Goal: Task Accomplishment & Management: Manage account settings

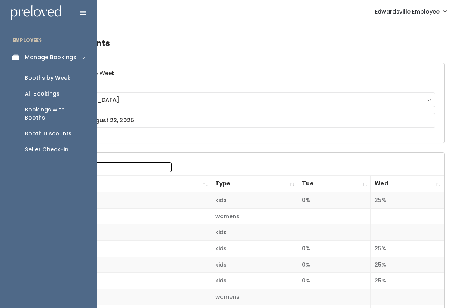
click at [67, 82] on link "Booths by Week" at bounding box center [48, 78] width 97 height 16
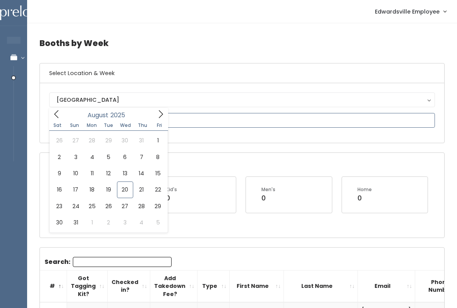
type input "August 16 to August 22"
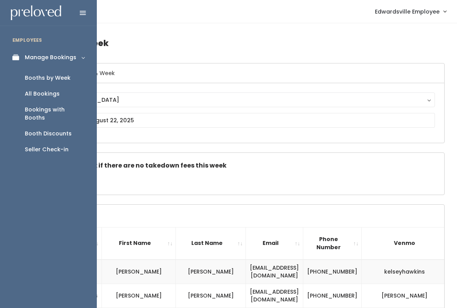
click at [57, 93] on div "All Bookings" at bounding box center [42, 94] width 35 height 8
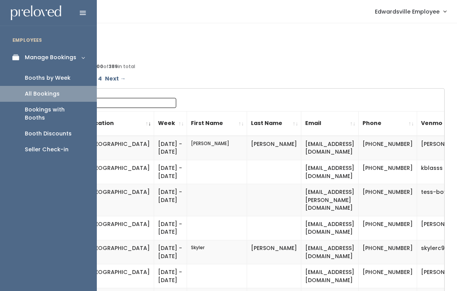
click at [72, 77] on link "Booths by Week" at bounding box center [48, 78] width 97 height 16
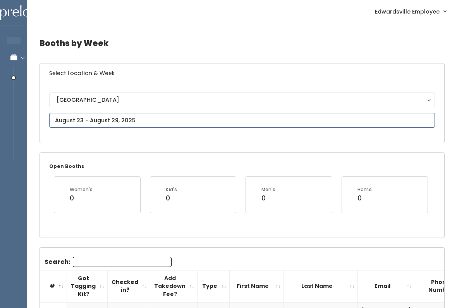
click at [180, 123] on input "text" at bounding box center [242, 120] width 386 height 15
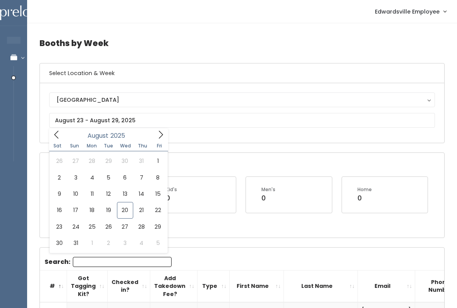
click at [193, 80] on h6 "Select Location & Week" at bounding box center [242, 73] width 404 height 20
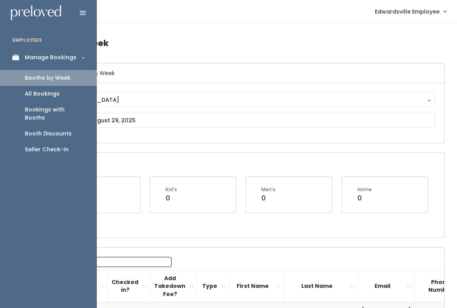
click at [52, 95] on div "All Bookings" at bounding box center [42, 94] width 35 height 8
